Goal: Task Accomplishment & Management: Manage account settings

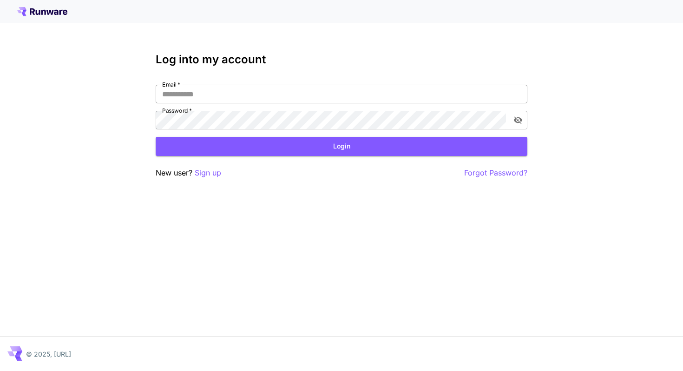
click at [212, 96] on input "Email   *" at bounding box center [342, 94] width 372 height 19
type input "**********"
click at [272, 138] on button "Login" at bounding box center [342, 146] width 372 height 19
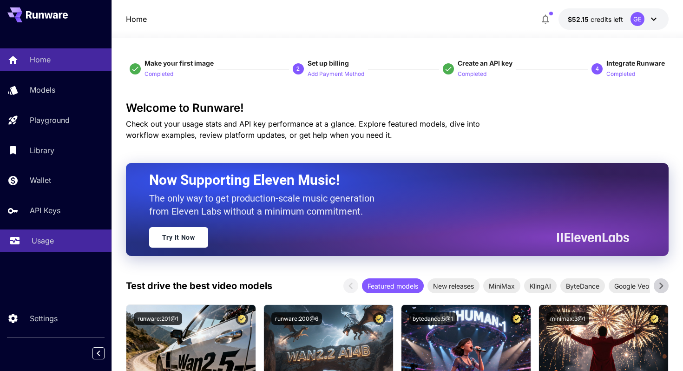
click at [69, 239] on div "Usage" at bounding box center [68, 240] width 73 height 11
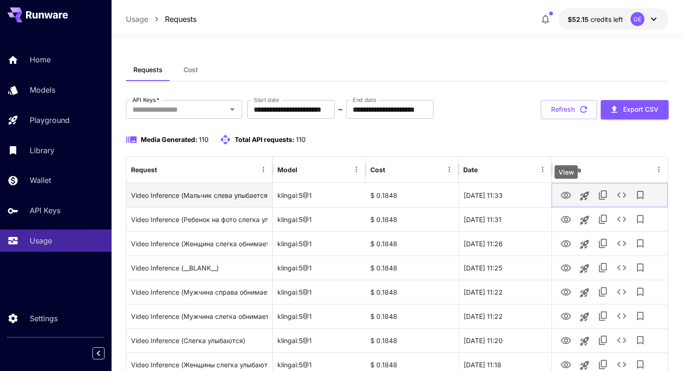
click at [570, 192] on icon "View" at bounding box center [566, 195] width 11 height 11
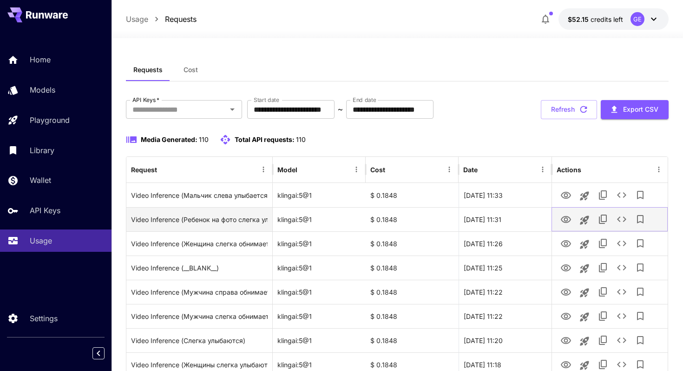
click at [564, 218] on icon "View" at bounding box center [566, 219] width 11 height 11
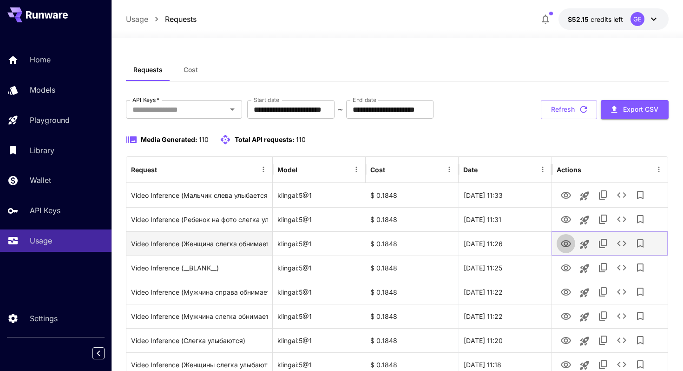
click at [568, 241] on icon "View" at bounding box center [566, 243] width 10 height 7
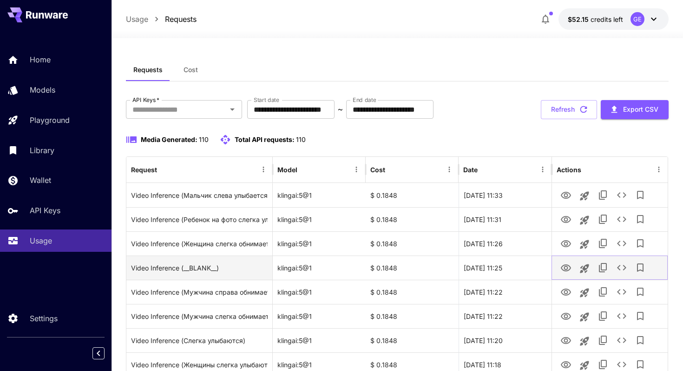
click at [570, 267] on icon "View" at bounding box center [566, 267] width 11 height 11
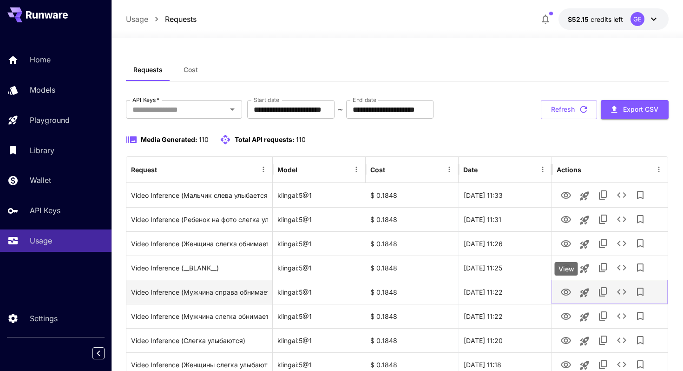
click at [568, 290] on icon "View" at bounding box center [566, 291] width 11 height 11
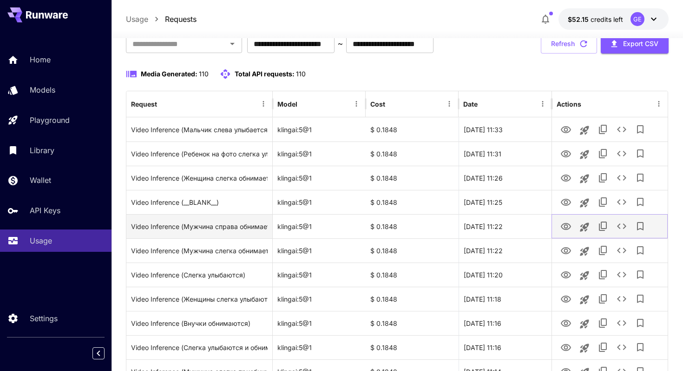
scroll to position [75, 0]
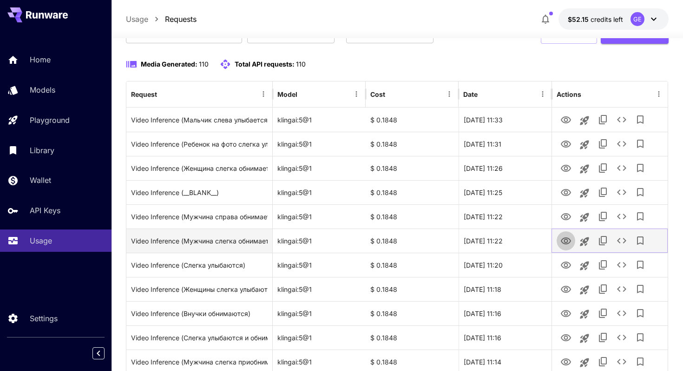
click at [567, 239] on icon "View" at bounding box center [566, 240] width 11 height 11
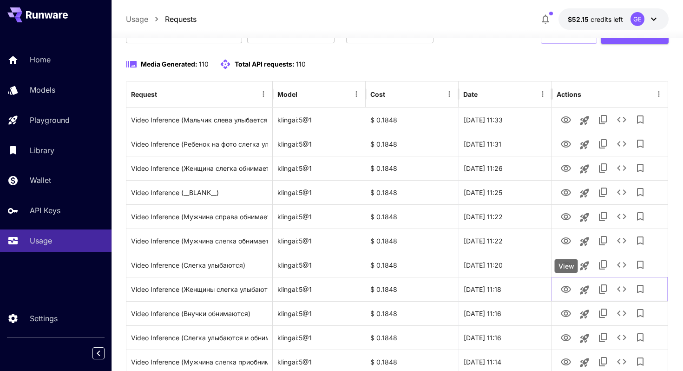
click at [569, 265] on div "View" at bounding box center [566, 265] width 23 height 13
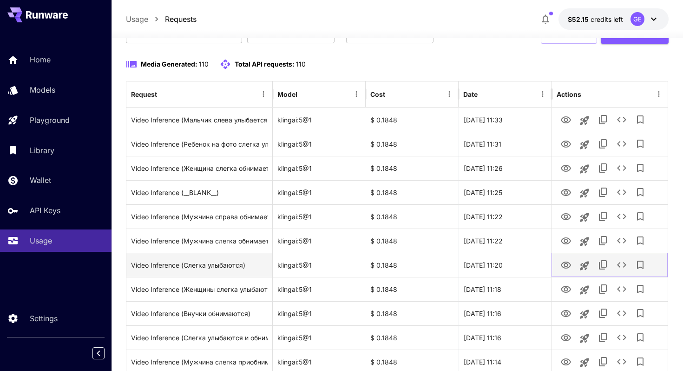
click at [564, 260] on icon "View" at bounding box center [566, 264] width 11 height 11
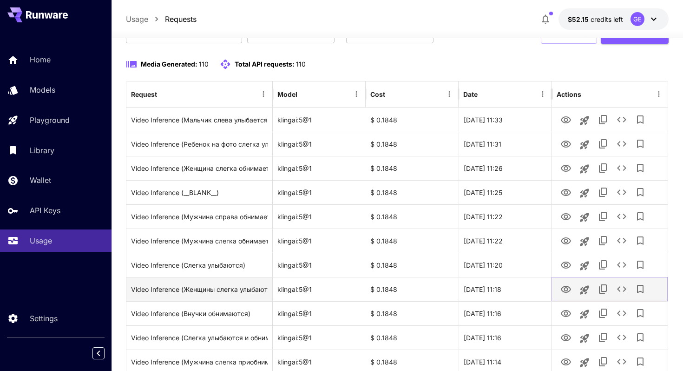
click at [564, 289] on icon "View" at bounding box center [566, 289] width 11 height 11
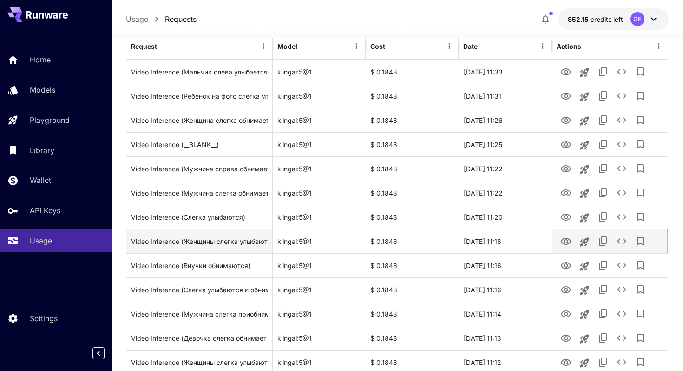
scroll to position [178, 0]
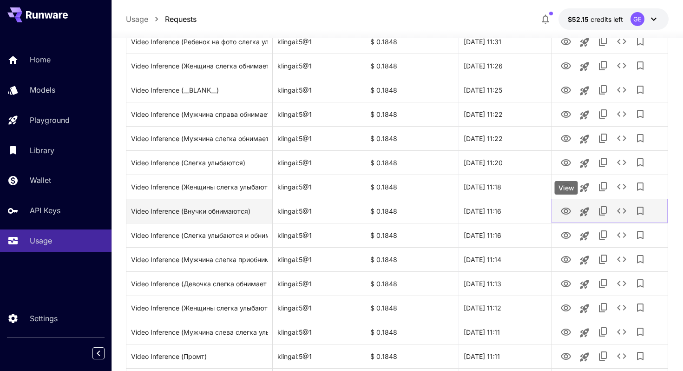
click at [569, 209] on icon "View" at bounding box center [566, 210] width 11 height 11
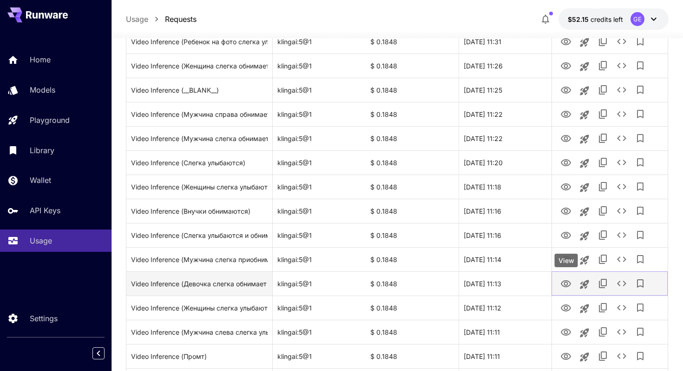
click at [571, 279] on icon "View" at bounding box center [566, 283] width 11 height 11
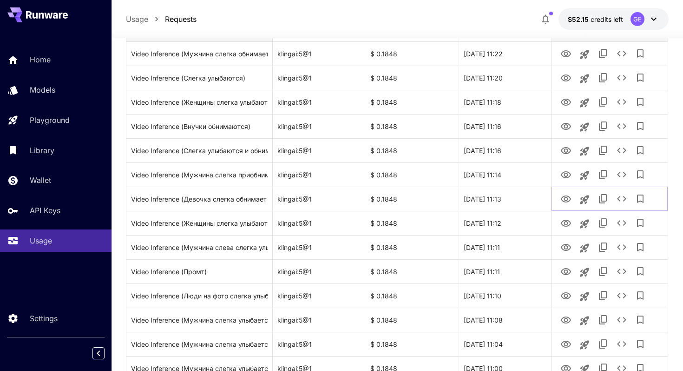
scroll to position [267, 0]
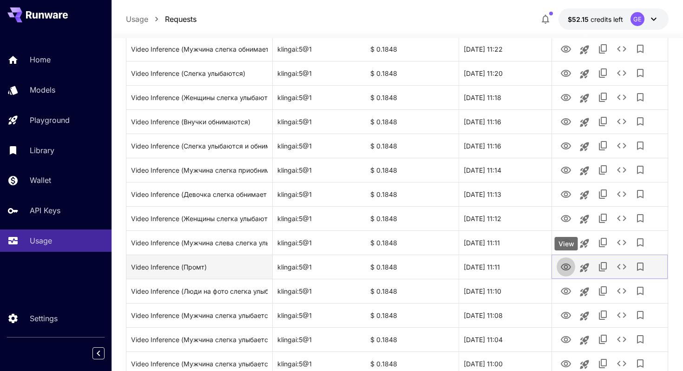
click at [567, 257] on button "View" at bounding box center [566, 266] width 19 height 19
click at [570, 264] on icon "View" at bounding box center [566, 266] width 11 height 11
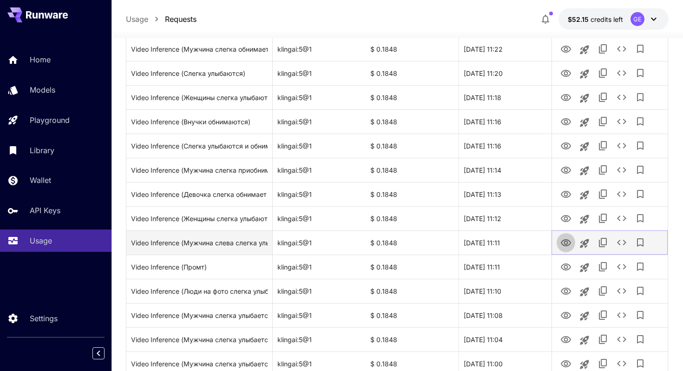
click at [570, 239] on icon "View" at bounding box center [566, 242] width 11 height 11
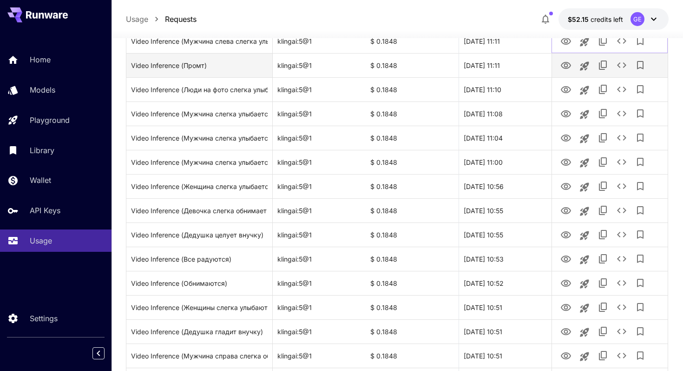
scroll to position [468, 0]
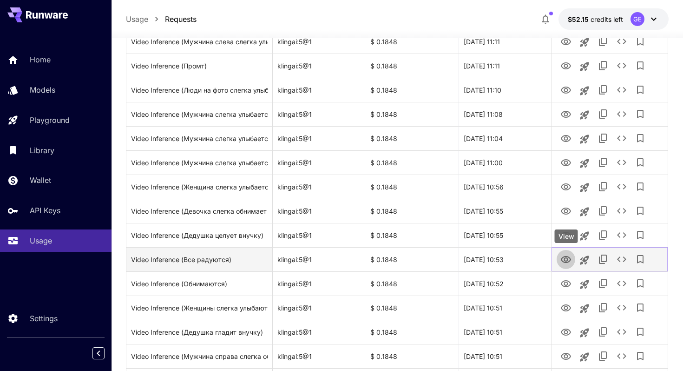
click at [564, 258] on icon "View" at bounding box center [566, 259] width 11 height 11
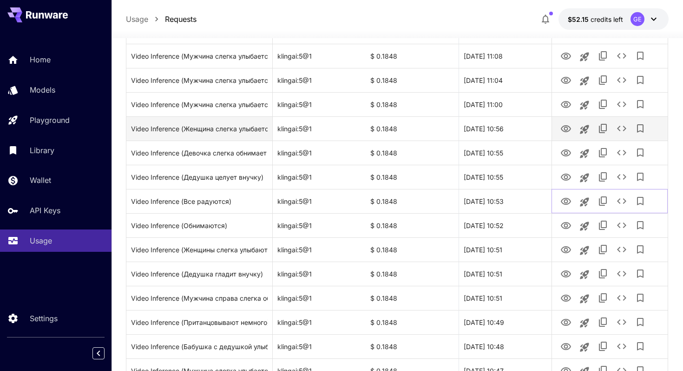
scroll to position [540, 0]
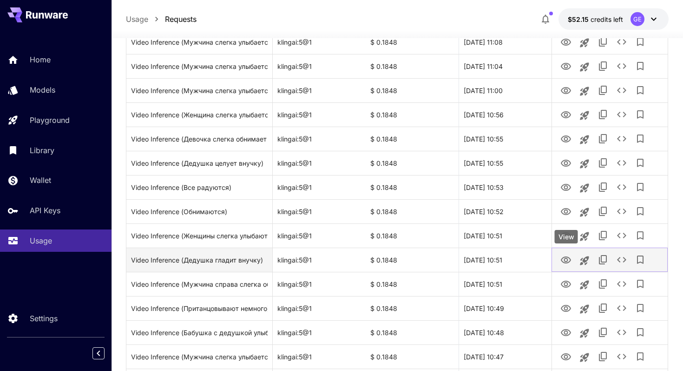
click at [568, 261] on icon "View" at bounding box center [566, 259] width 11 height 11
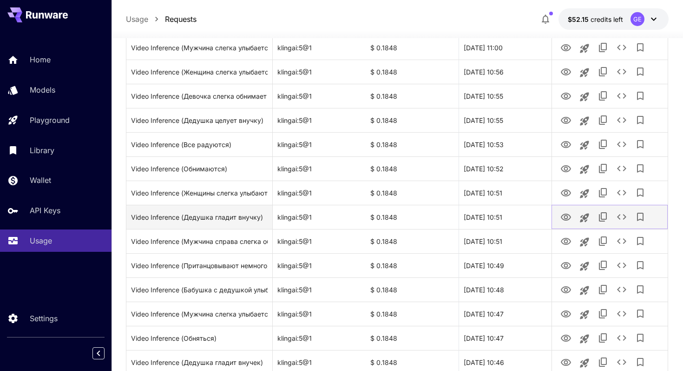
scroll to position [592, 0]
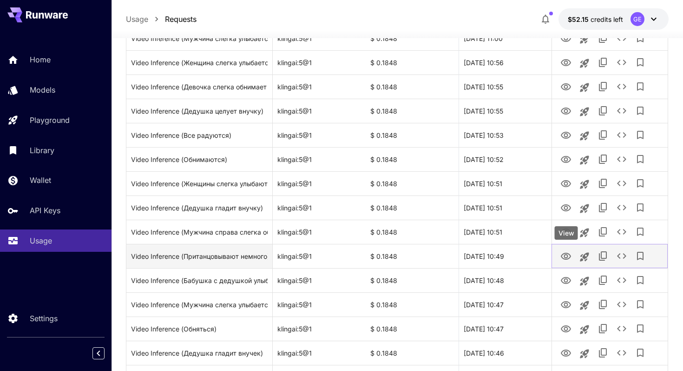
click at [569, 257] on icon "View" at bounding box center [566, 256] width 11 height 11
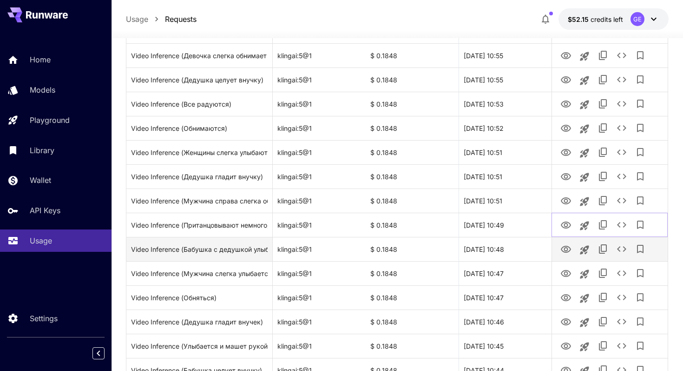
scroll to position [640, 0]
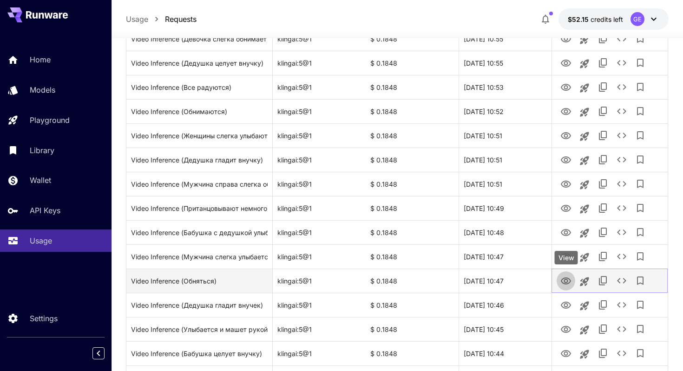
click at [563, 281] on icon "View" at bounding box center [566, 280] width 11 height 11
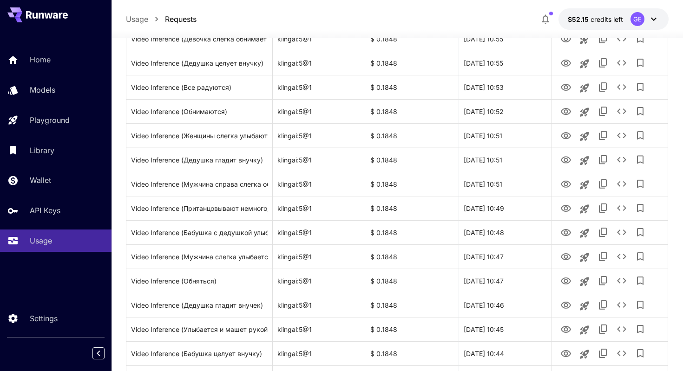
click at [591, 23] on p "$52.15 credits left" at bounding box center [595, 19] width 55 height 10
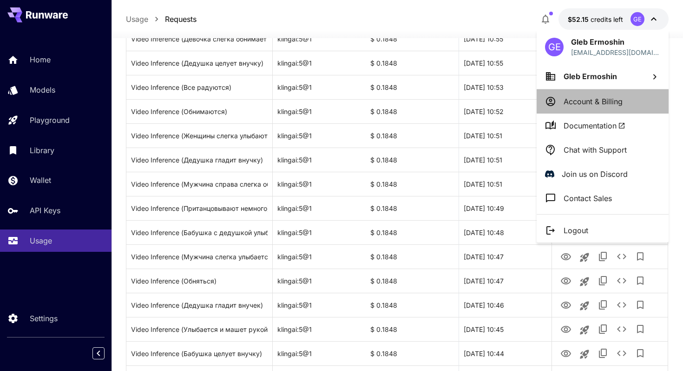
click at [603, 103] on p "Account & Billing" at bounding box center [593, 101] width 59 height 11
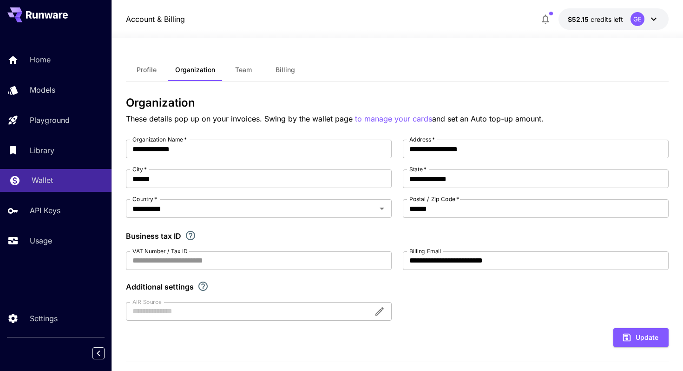
click at [57, 185] on div "Wallet" at bounding box center [68, 179] width 73 height 11
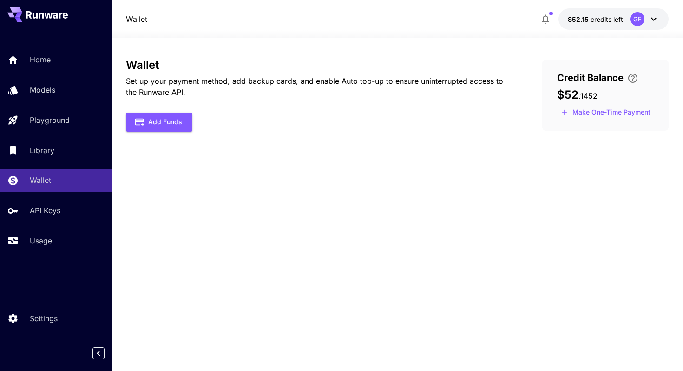
click at [655, 17] on icon at bounding box center [654, 18] width 11 height 11
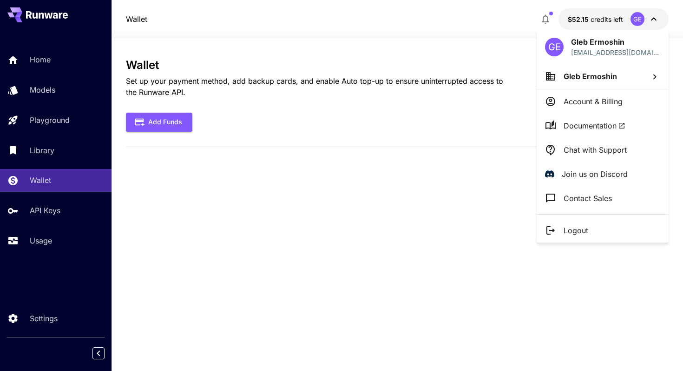
click at [629, 100] on li "Account & Billing" at bounding box center [603, 101] width 132 height 24
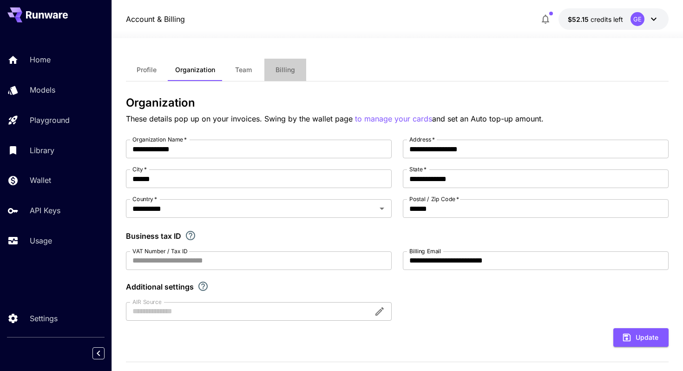
click at [286, 71] on span "Billing" at bounding box center [286, 70] width 20 height 8
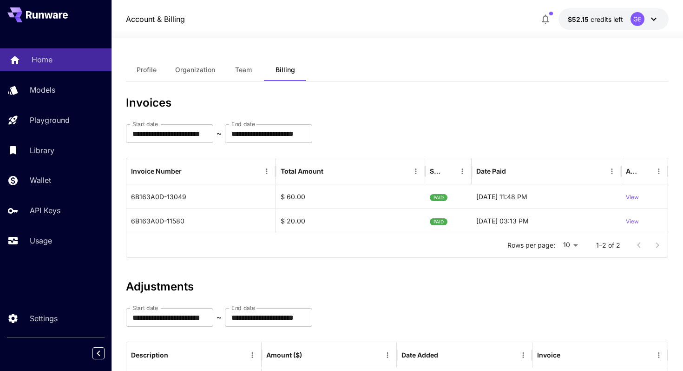
click at [78, 66] on link "Home" at bounding box center [56, 59] width 112 height 23
